Goal: Information Seeking & Learning: Learn about a topic

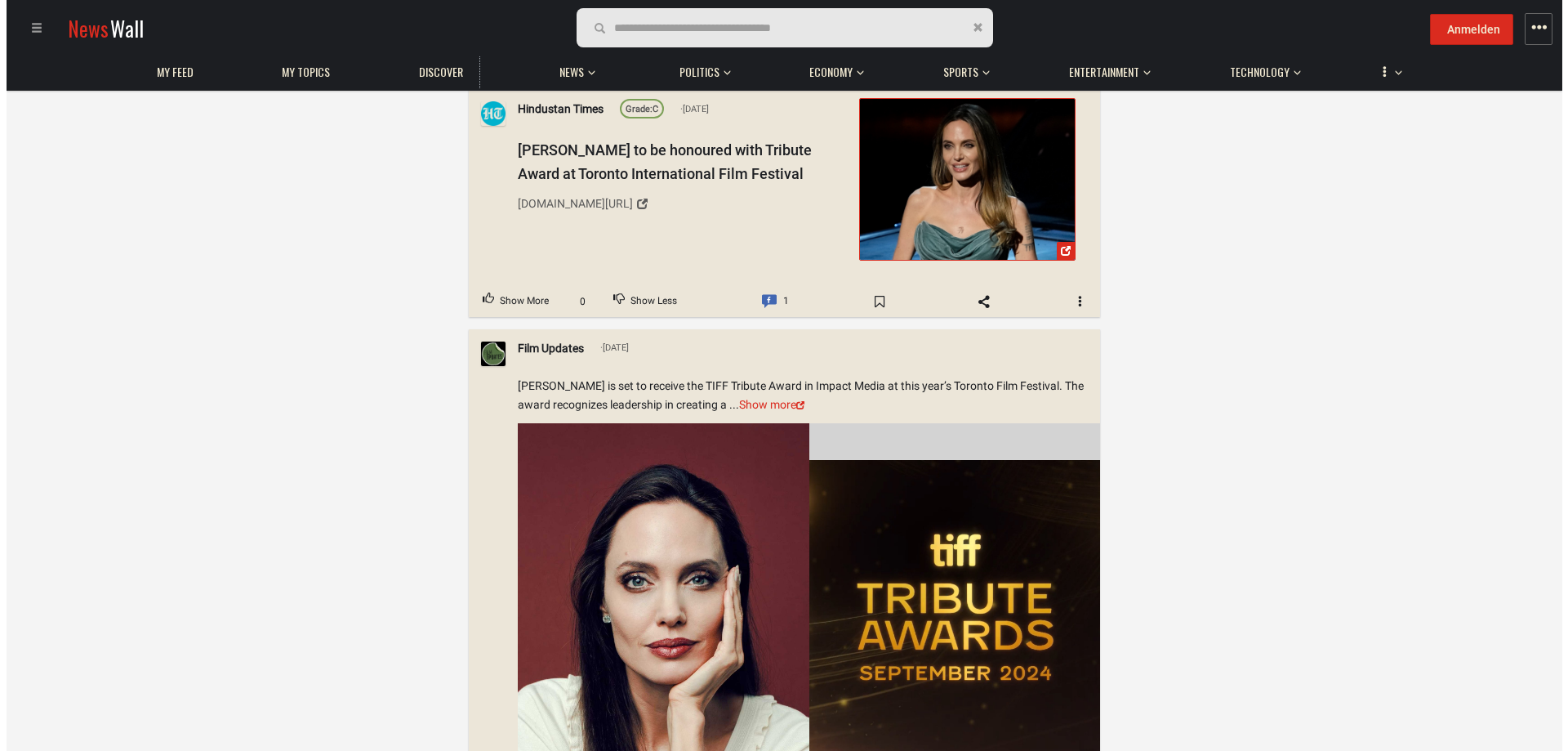
scroll to position [953, 0]
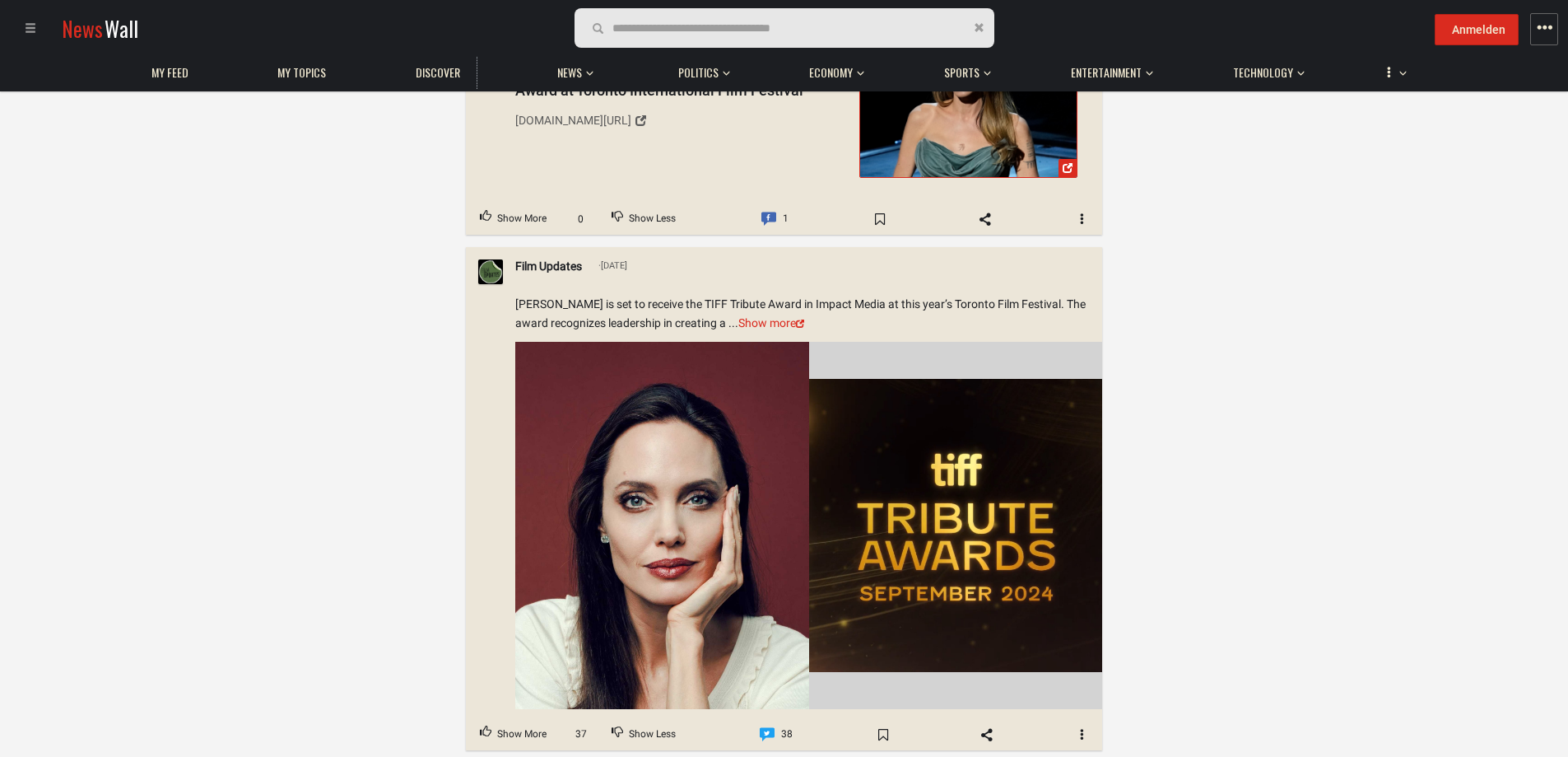
click at [623, 404] on img at bounding box center [663, 525] width 294 height 367
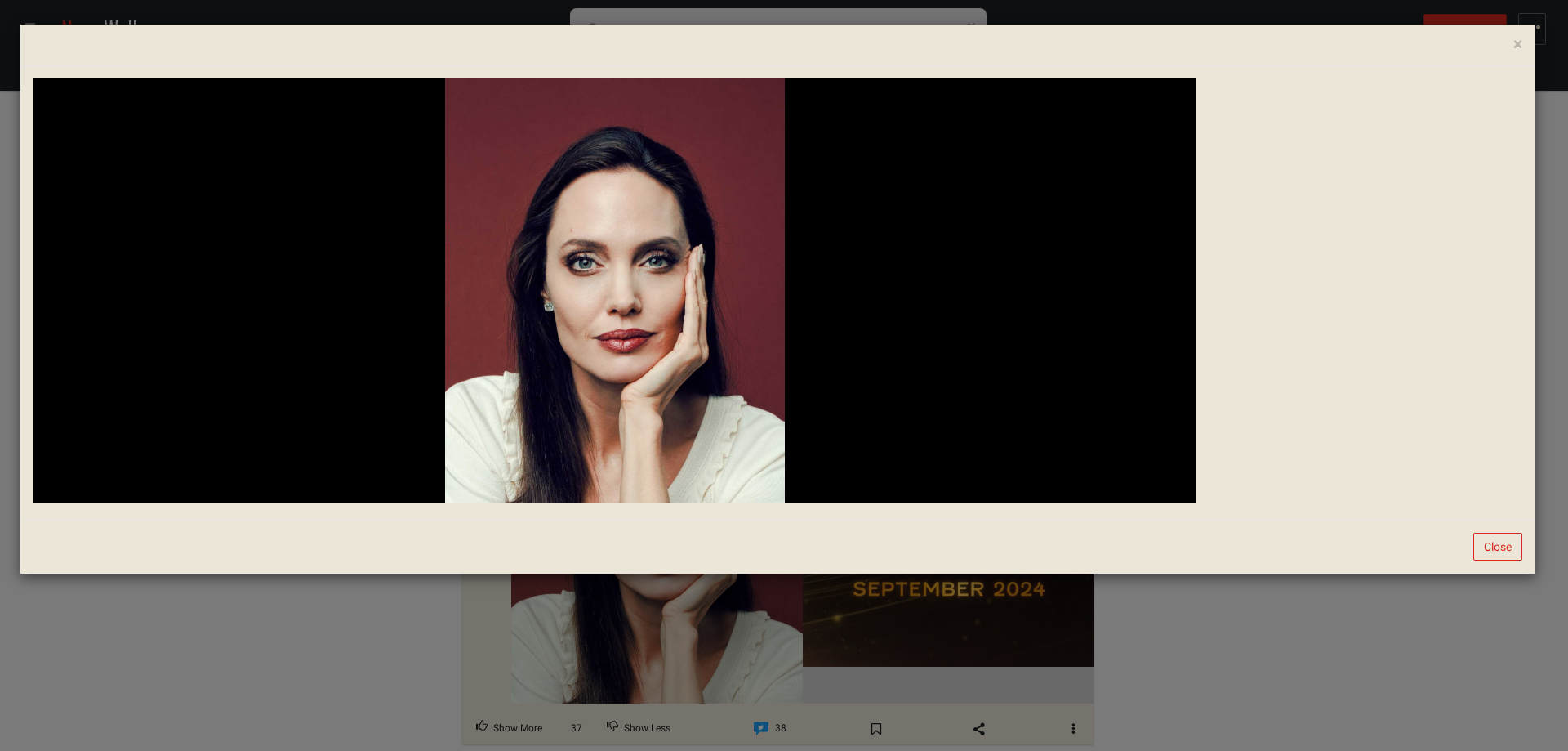
drag, startPoint x: 669, startPoint y: 332, endPoint x: 631, endPoint y: 319, distance: 40.2
click at [631, 319] on img at bounding box center [615, 290] width 339 height 425
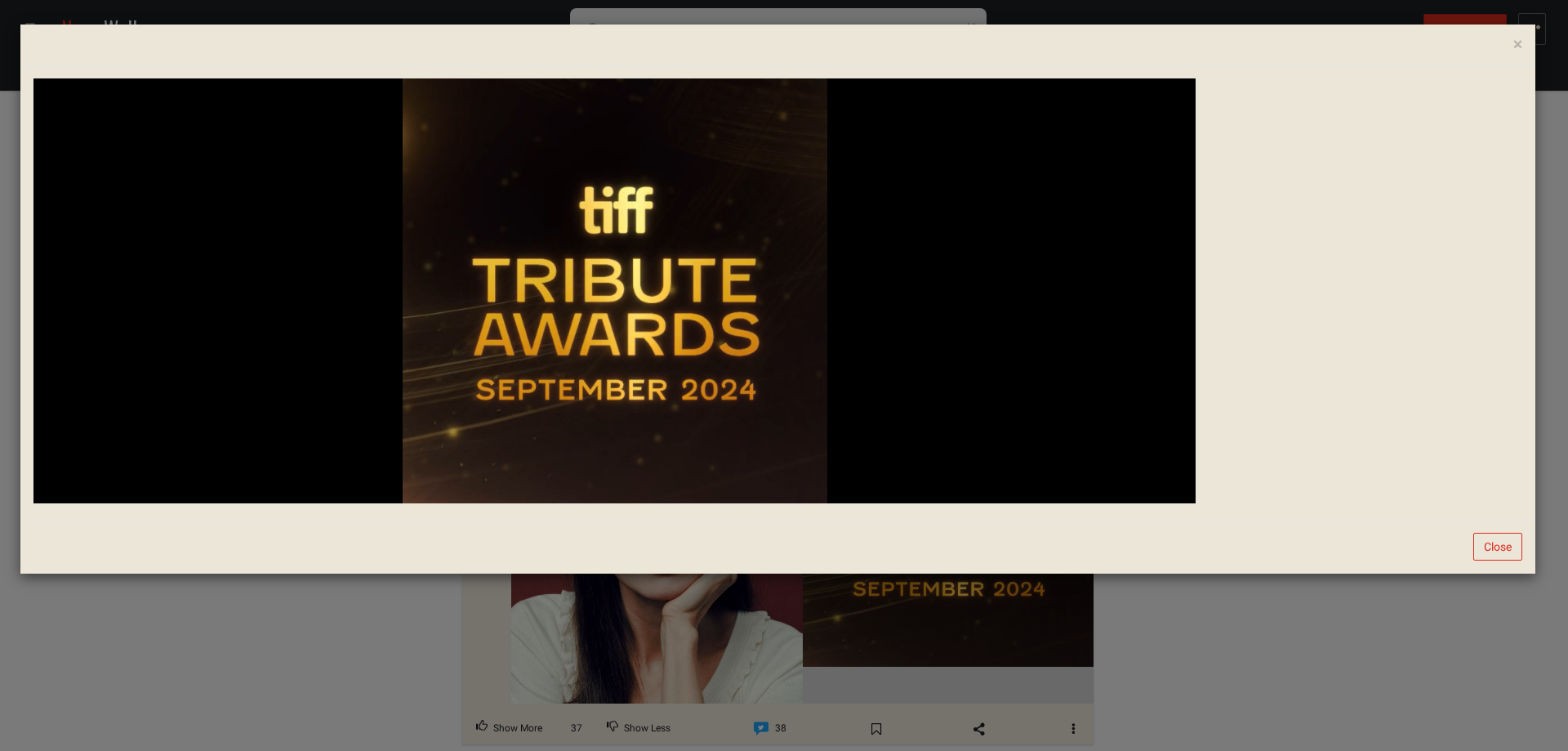
click at [630, 318] on img at bounding box center [615, 290] width 425 height 425
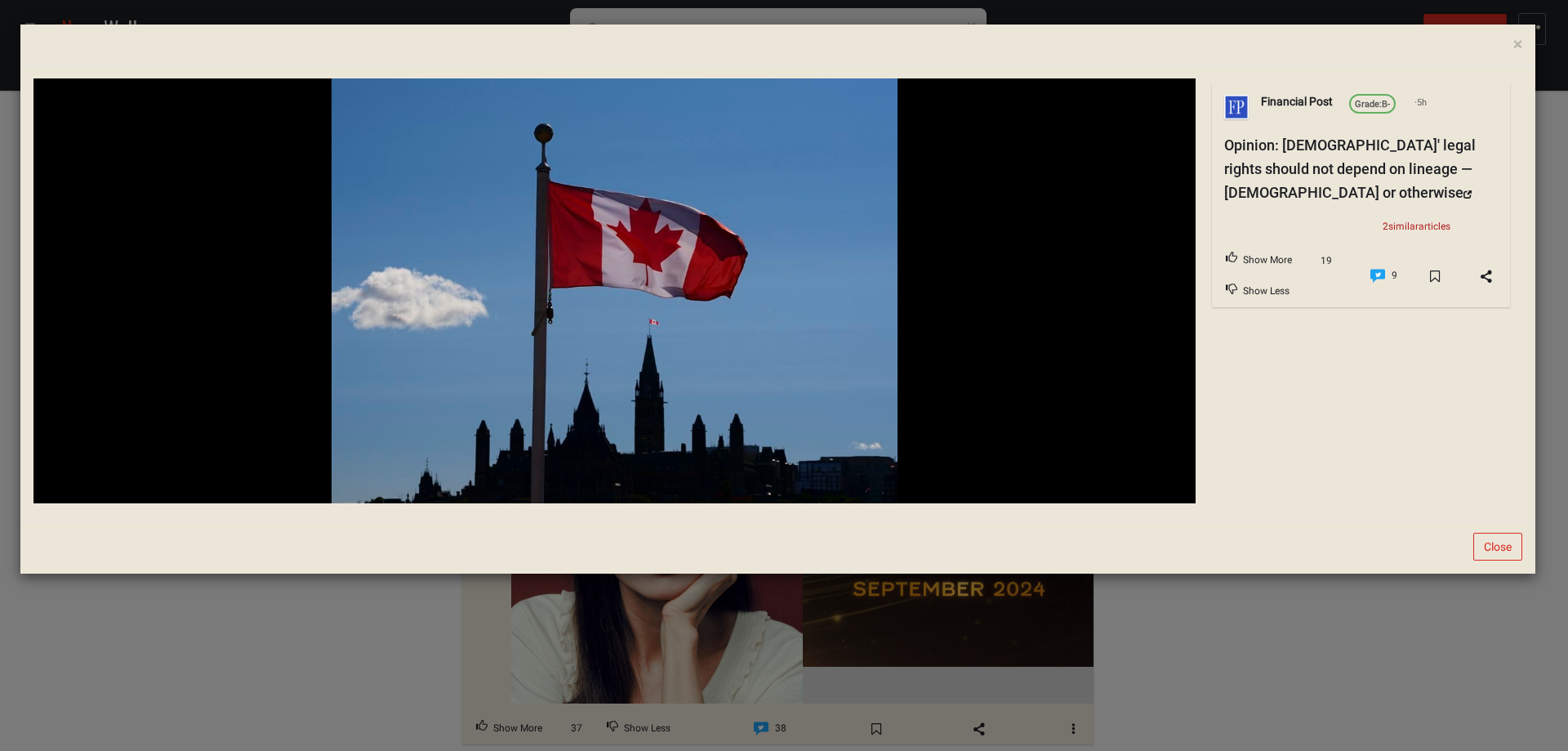
click at [344, 604] on div "× GIF Financial Post Grade: B- 5h Opinion: [DEMOGRAPHIC_DATA]' legal rights sho…" at bounding box center [784, 375] width 1568 height 751
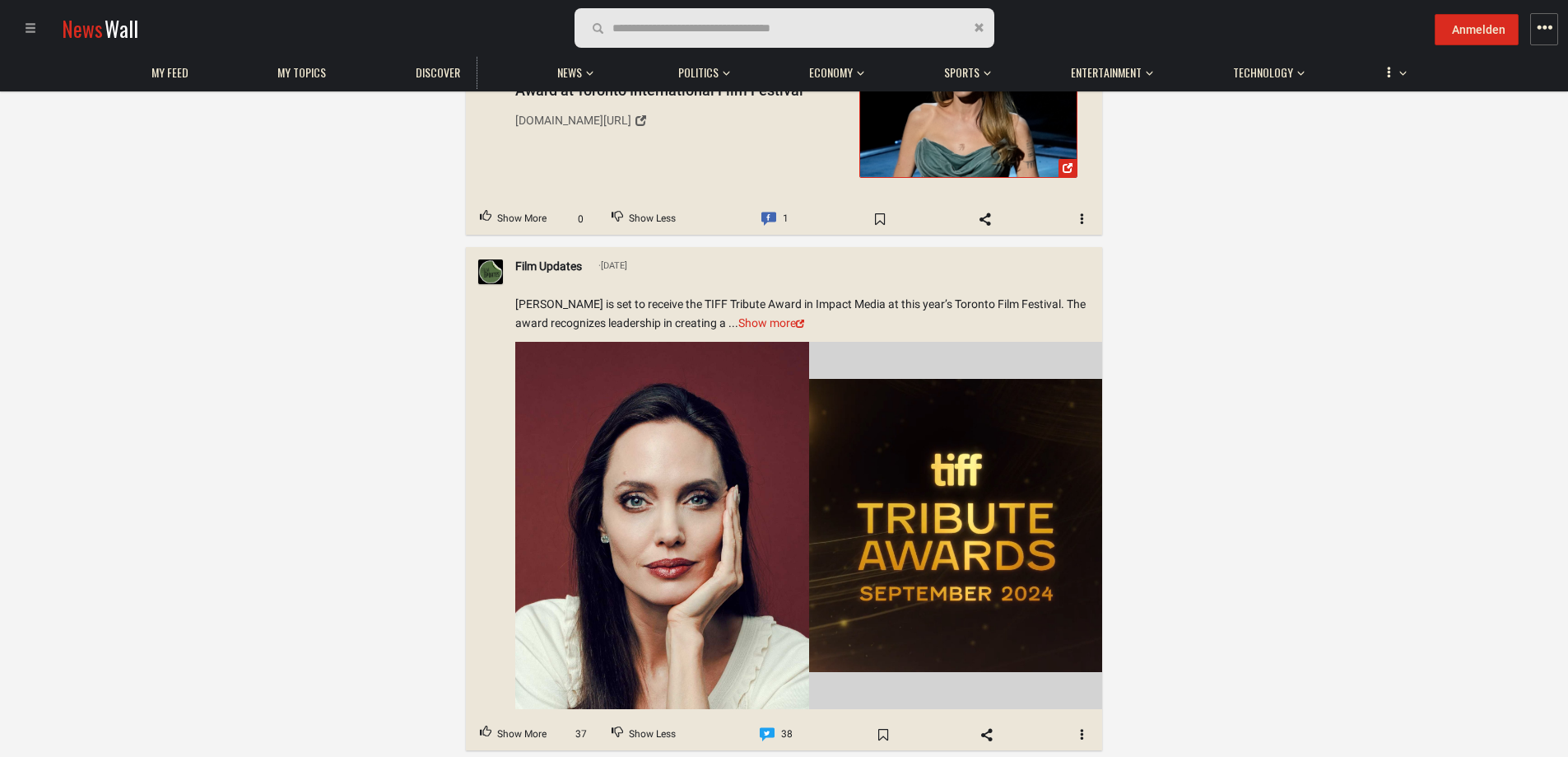
click at [610, 534] on img at bounding box center [663, 525] width 294 height 367
